Goal: Transaction & Acquisition: Purchase product/service

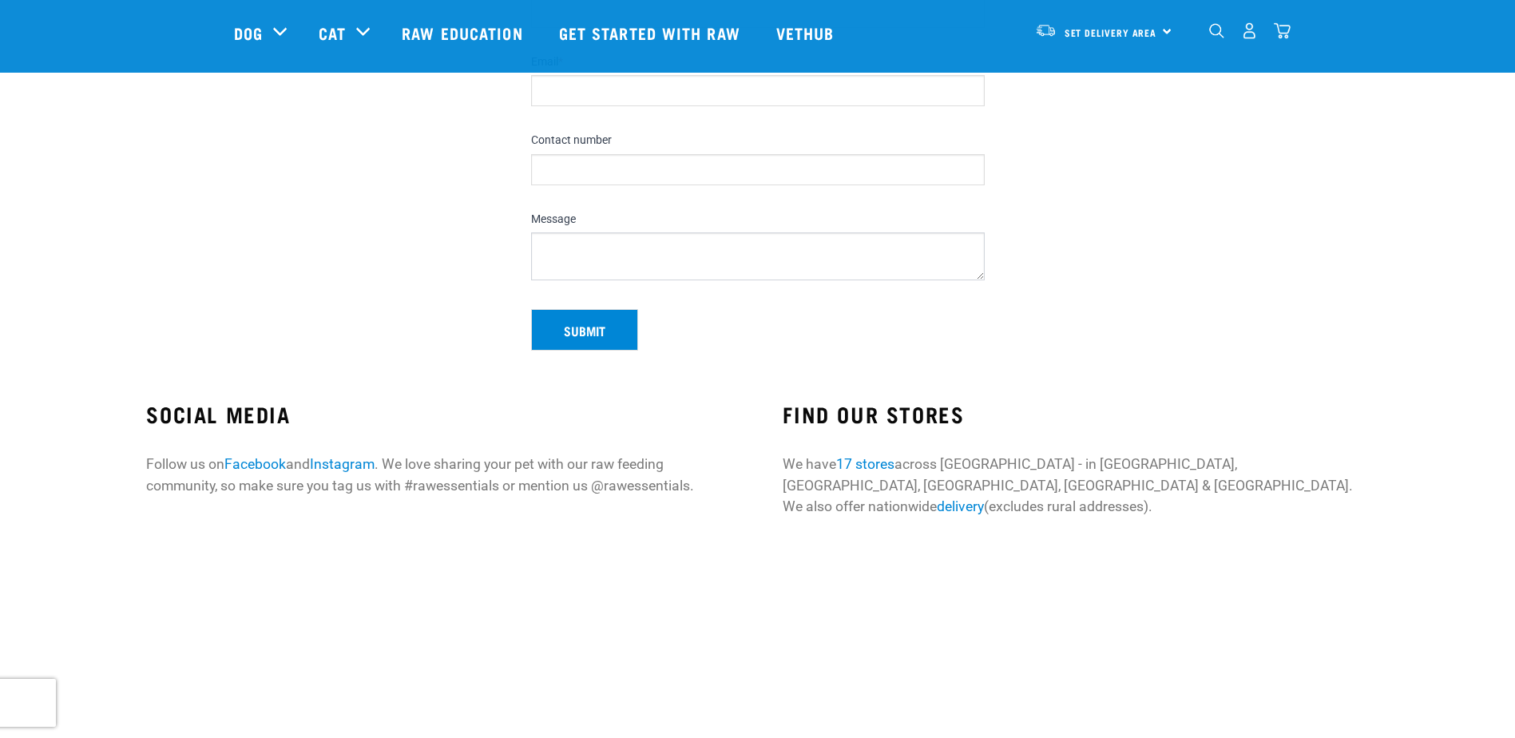
scroll to position [319, 0]
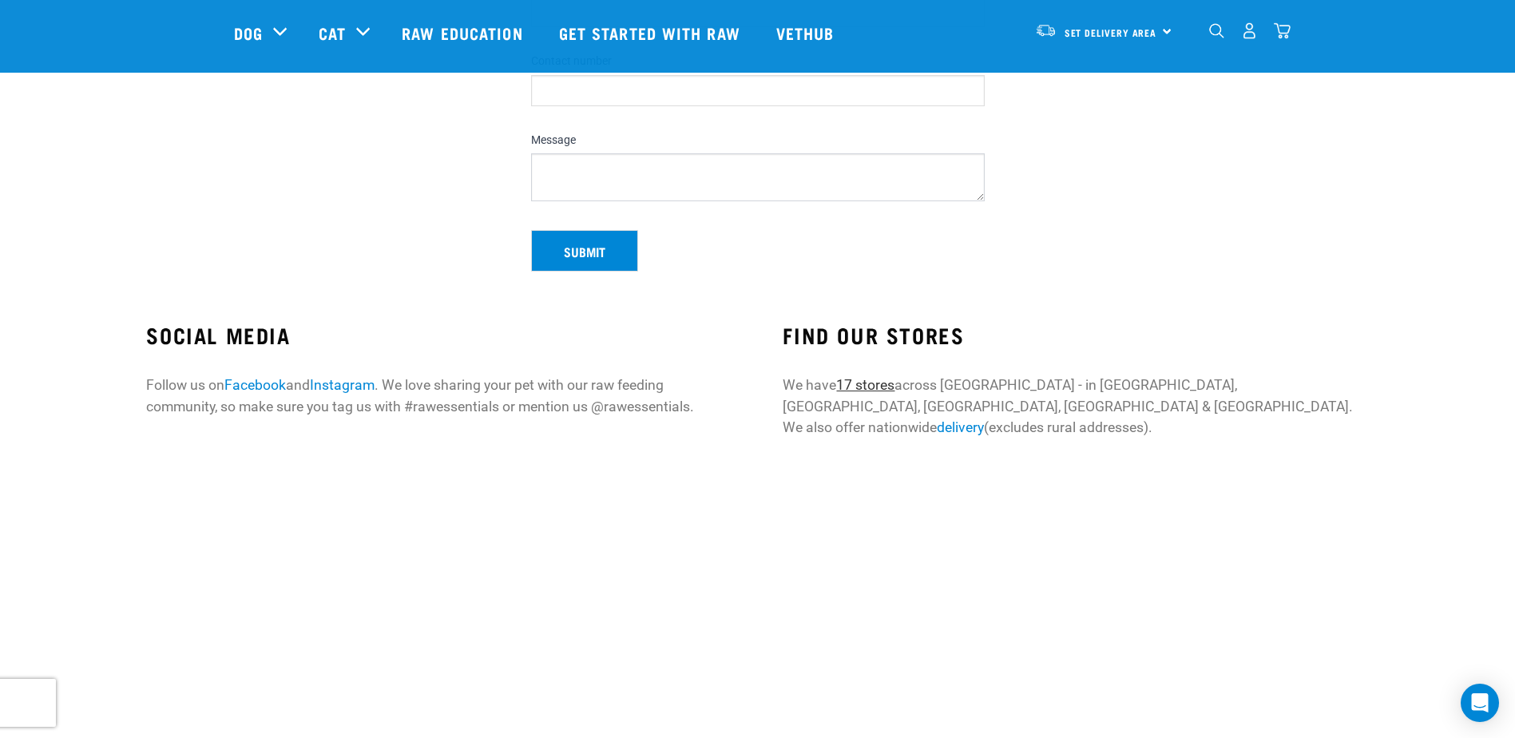
click at [872, 382] on link "17 stores" at bounding box center [865, 385] width 58 height 16
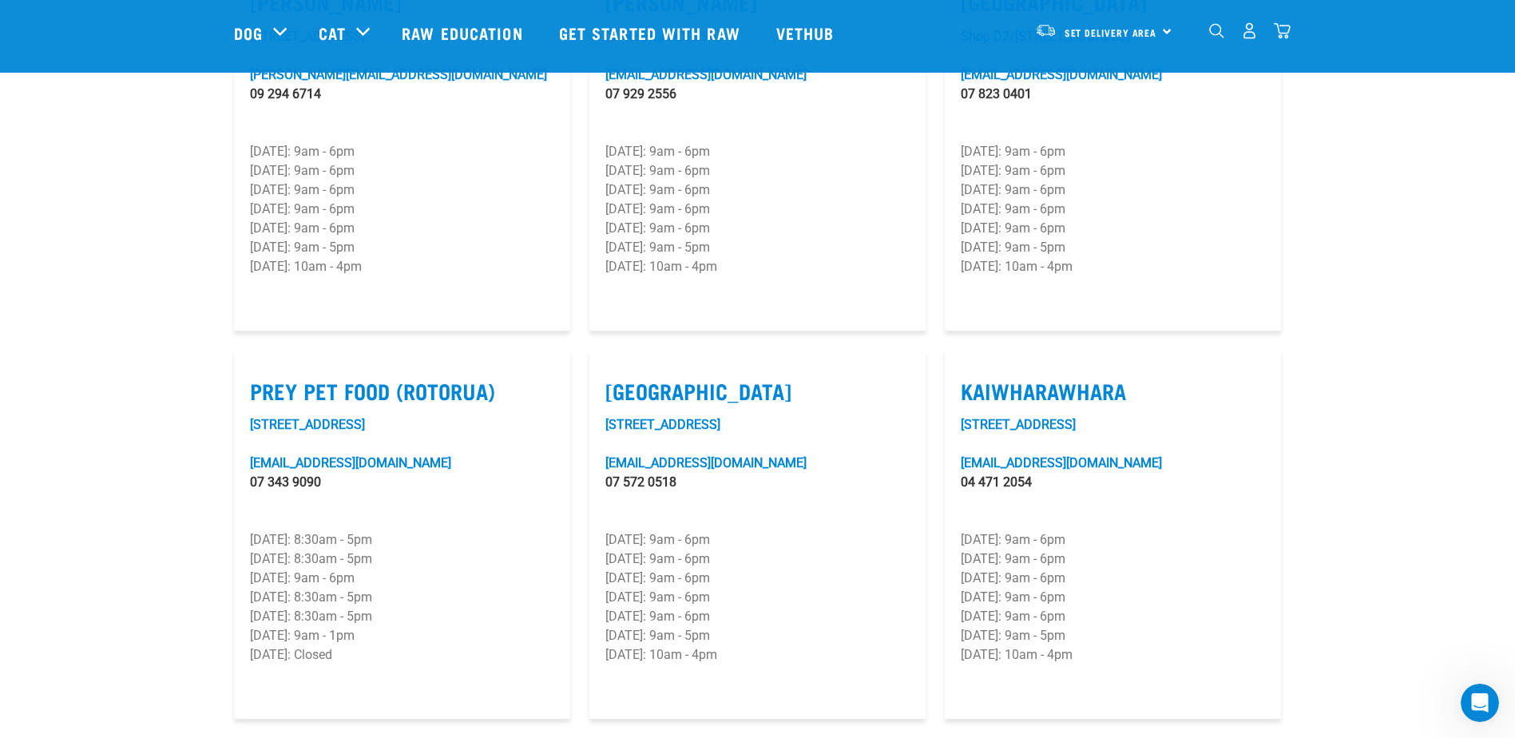
scroll to position [1597, 0]
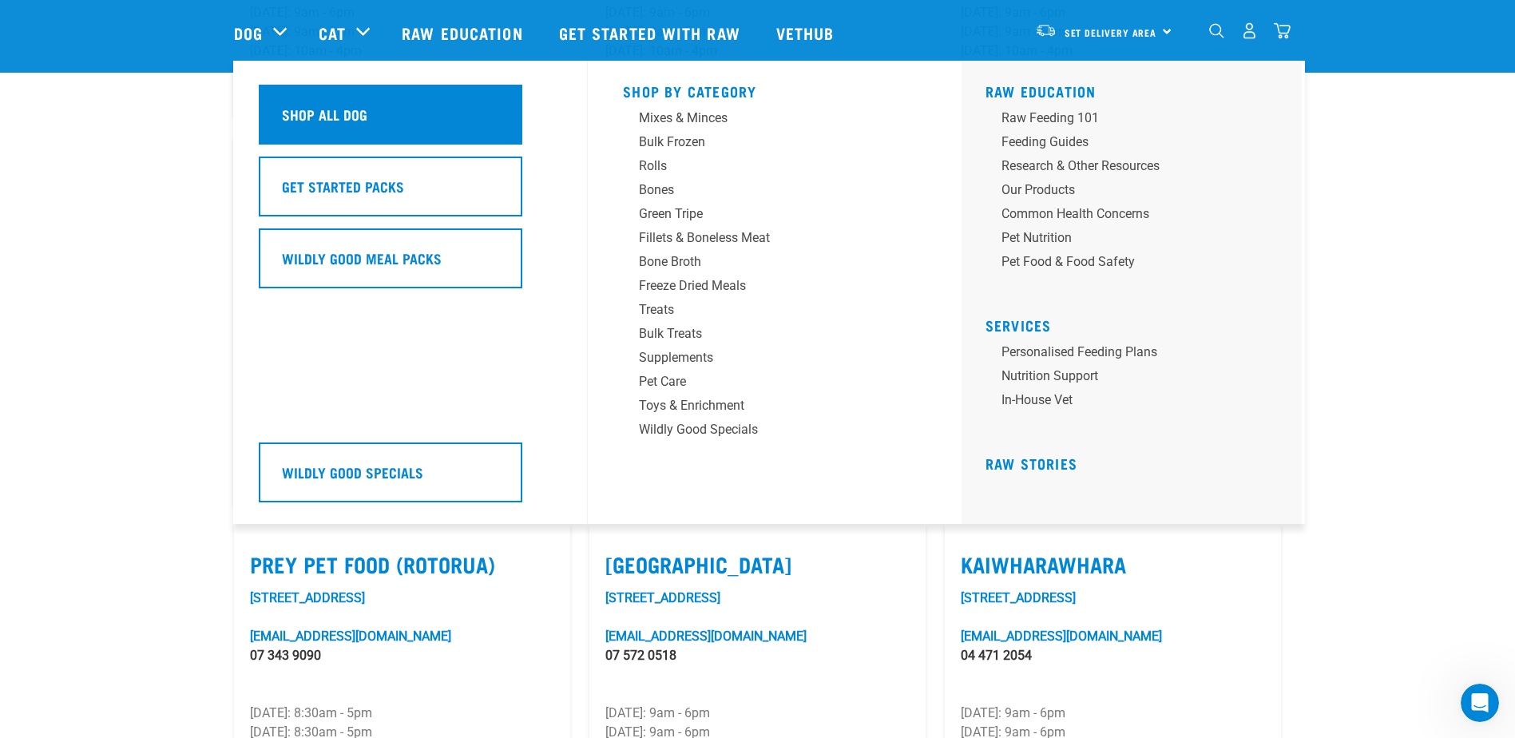
click at [322, 109] on h5 "Shop All Dog" at bounding box center [324, 114] width 85 height 21
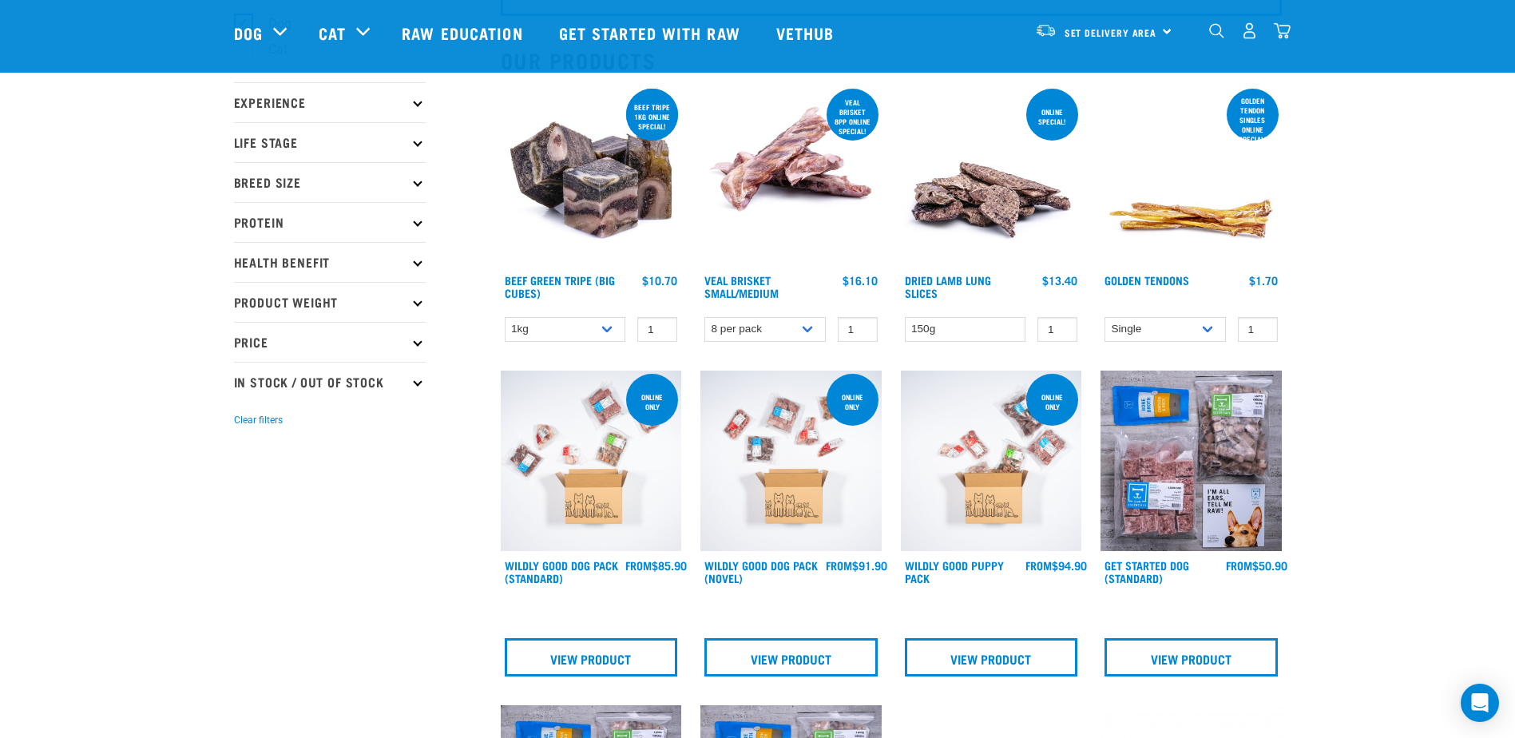
scroll to position [160, 0]
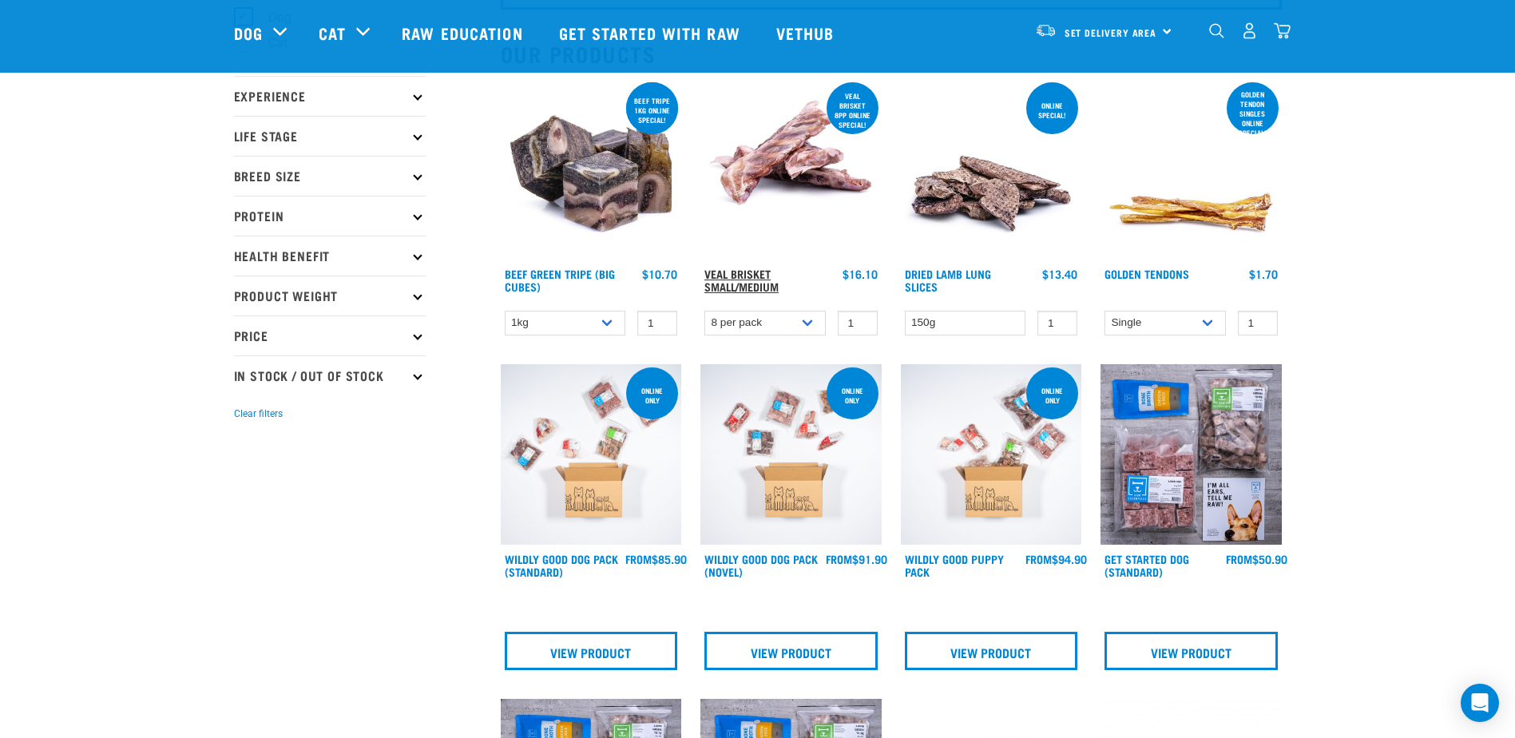
click at [747, 271] on link "Veal Brisket Small/Medium" at bounding box center [741, 280] width 74 height 18
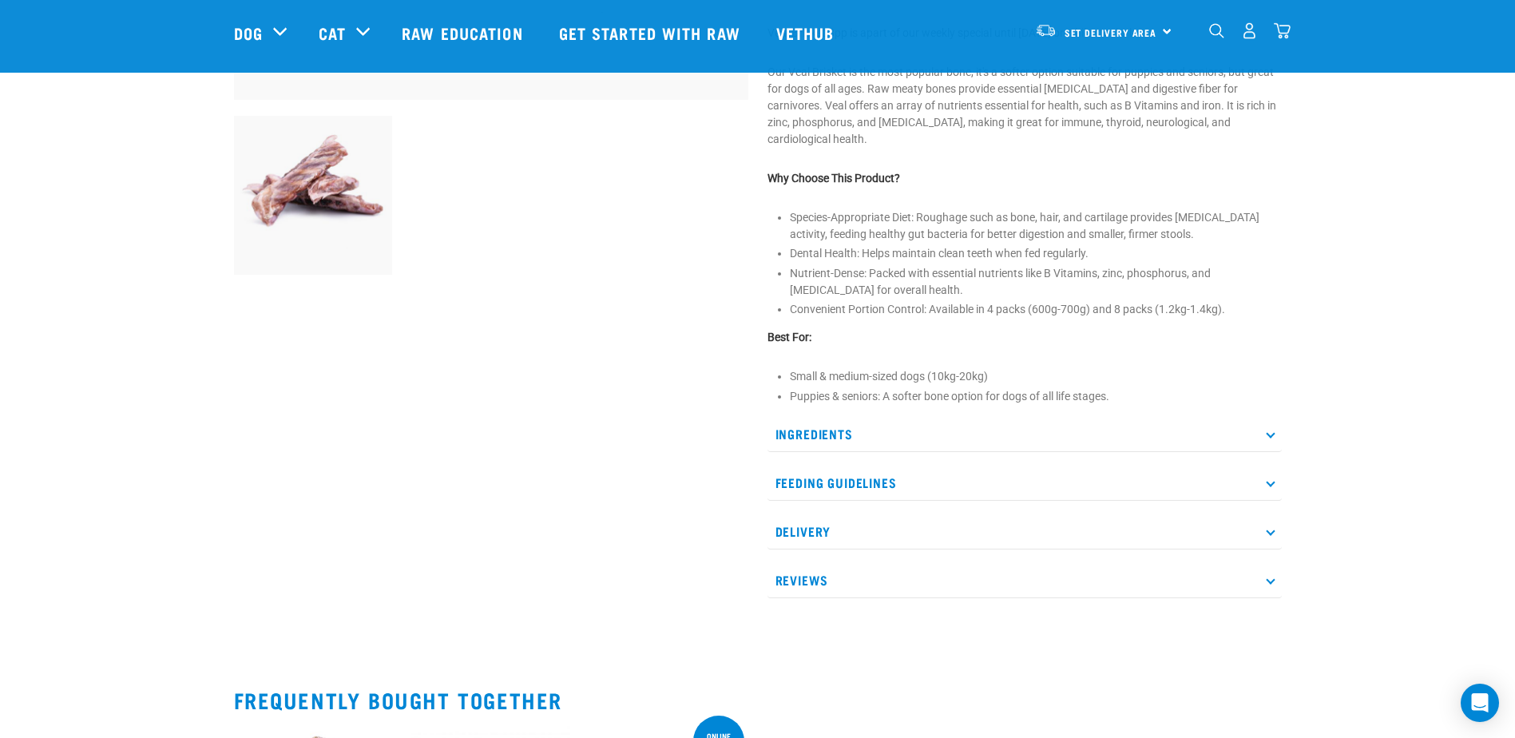
scroll to position [559, 0]
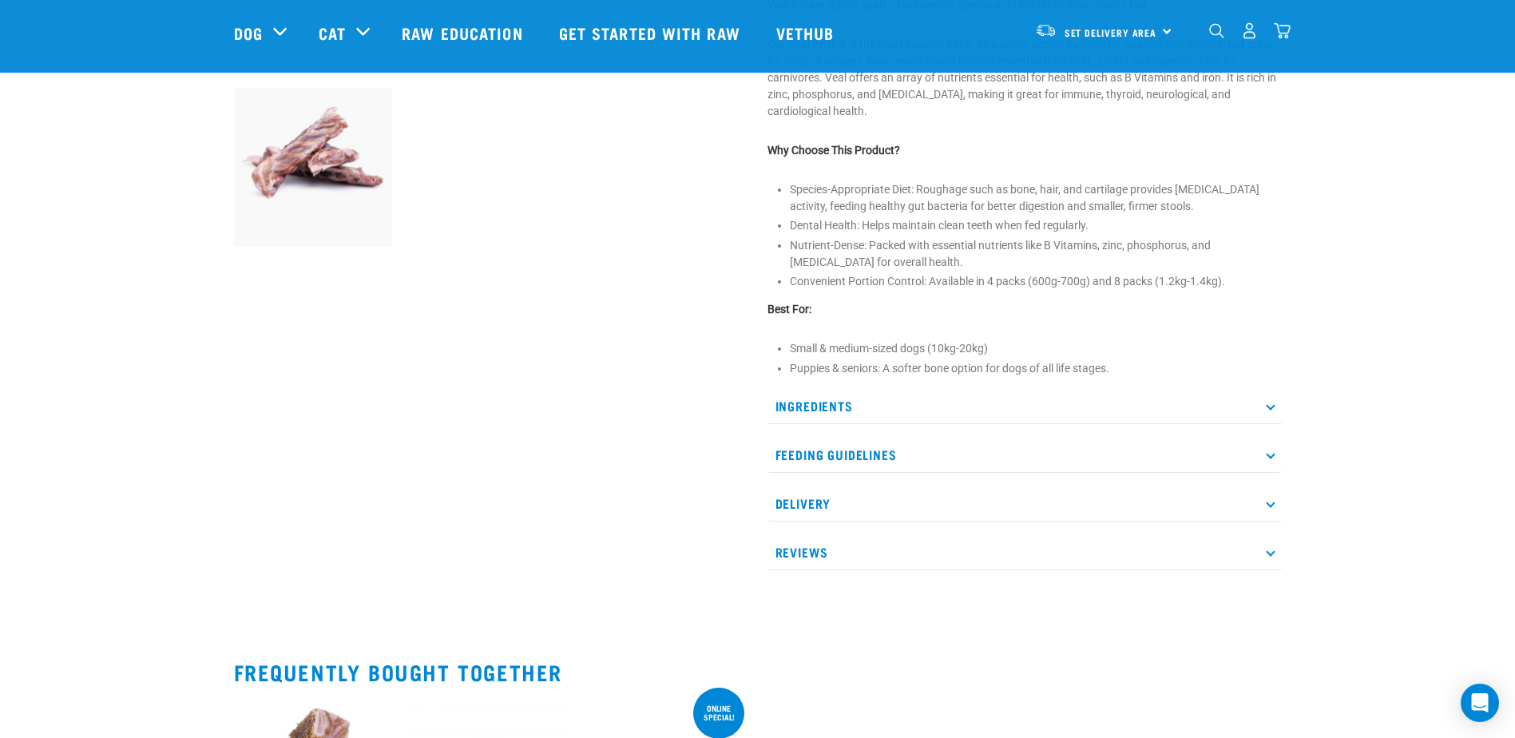
click at [870, 454] on p "Feeding Guidelines" at bounding box center [1024, 455] width 514 height 36
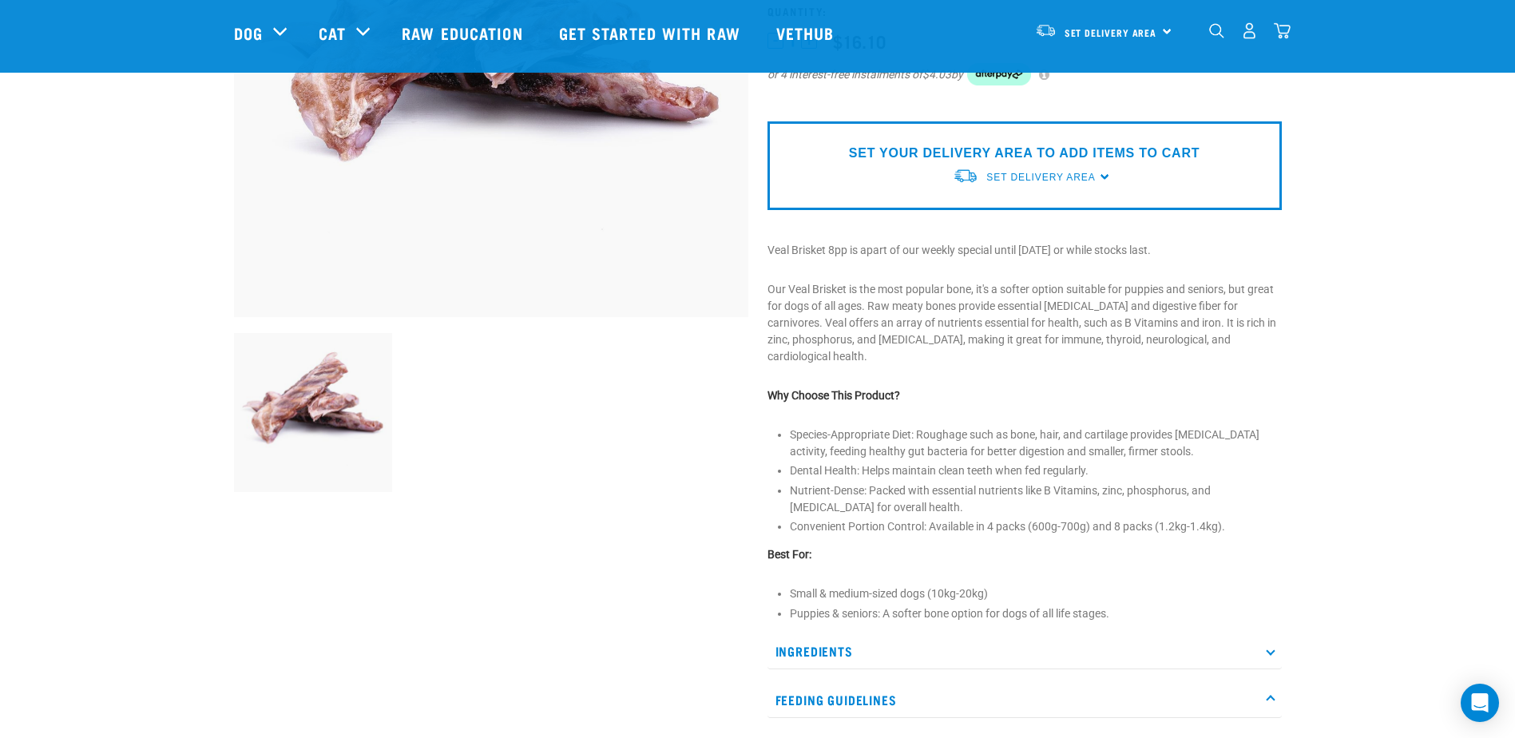
scroll to position [0, 0]
